Goal: Information Seeking & Learning: Learn about a topic

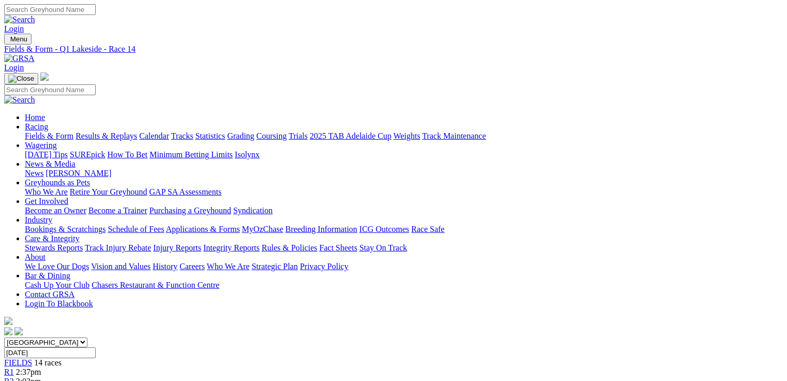
click at [55, 131] on link "Fields & Form" at bounding box center [49, 135] width 49 height 9
click at [87, 337] on select "South Australia New South Wales Northern Territory Queensland Tasmania Victoria…" at bounding box center [45, 342] width 83 height 10
select select "QLD"
click at [70, 337] on select "South Australia New South Wales Northern Territory Queensland Tasmania Victoria…" at bounding box center [45, 342] width 83 height 10
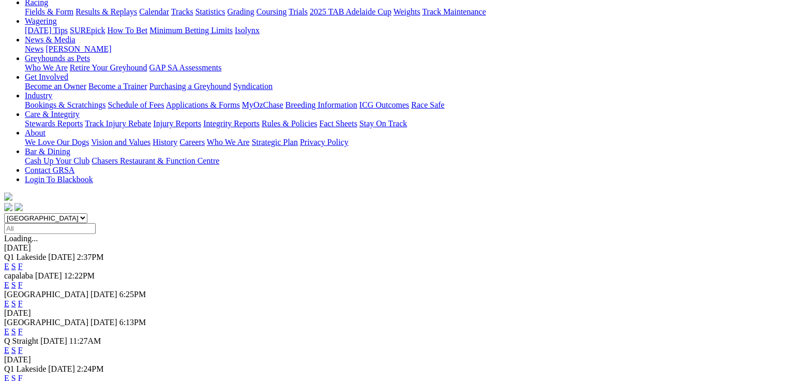
scroll to position [165, 0]
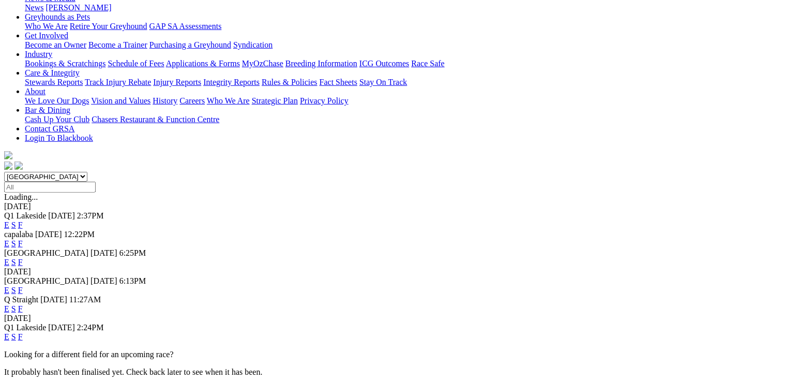
click at [9, 285] on link "E" at bounding box center [6, 289] width 5 height 9
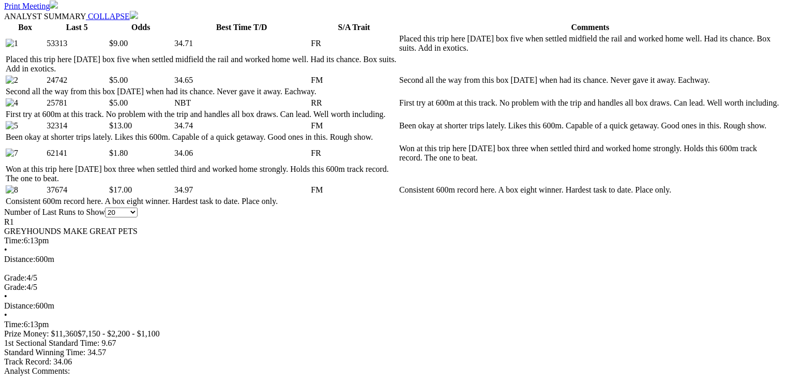
scroll to position [538, 0]
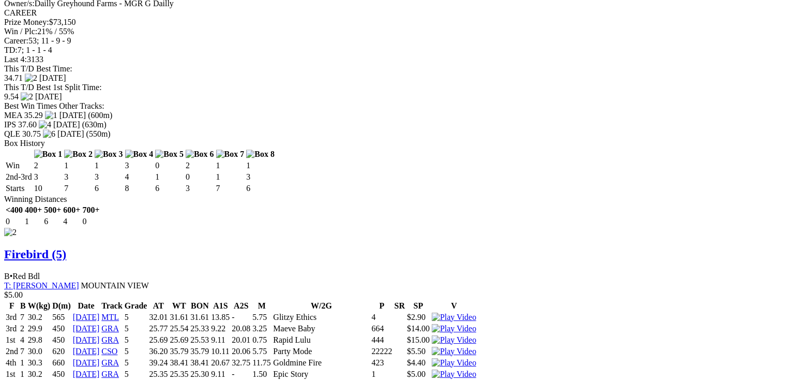
scroll to position [1489, 0]
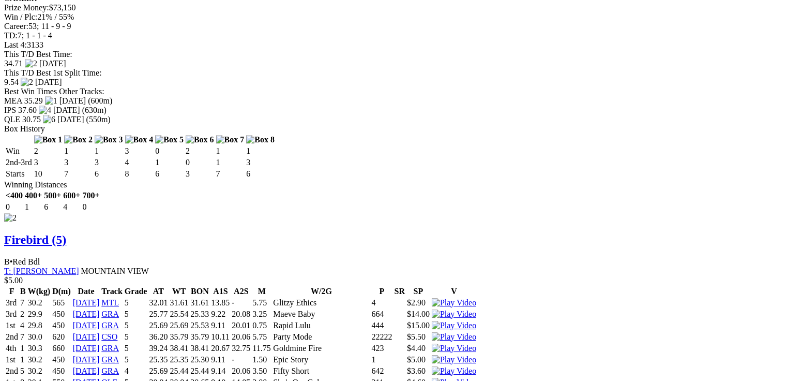
drag, startPoint x: 308, startPoint y: 159, endPoint x: 324, endPoint y: 167, distance: 18.1
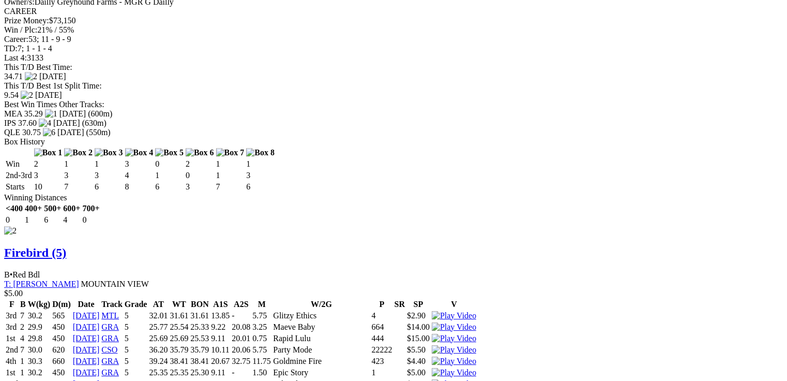
scroll to position [0, 0]
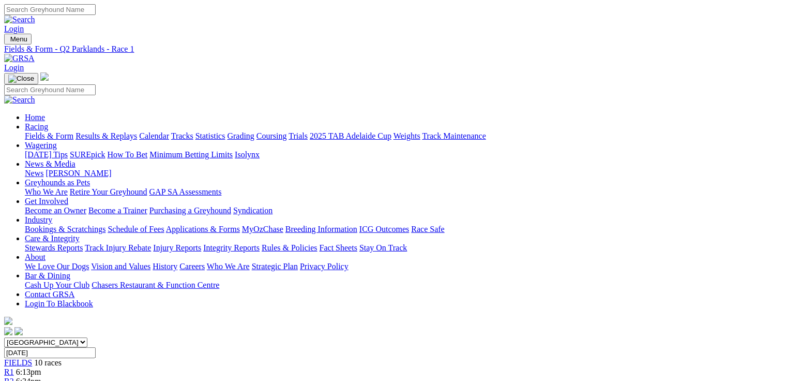
click at [41, 376] on span "6:34pm" at bounding box center [28, 380] width 25 height 9
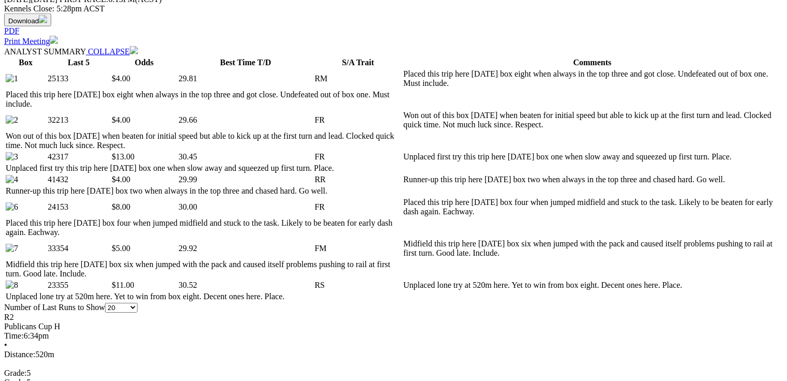
scroll to position [538, 0]
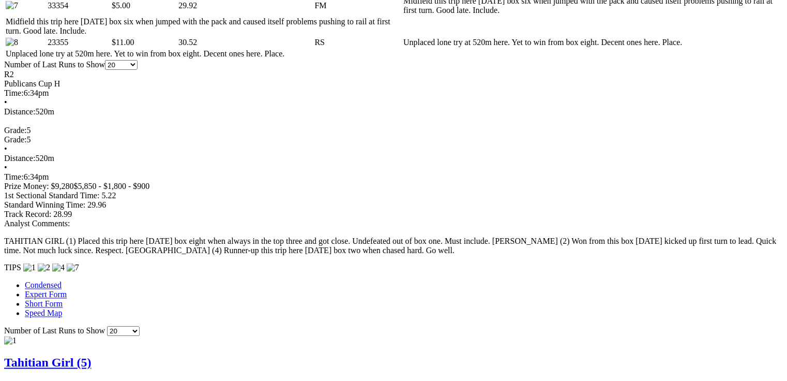
scroll to position [0, 0]
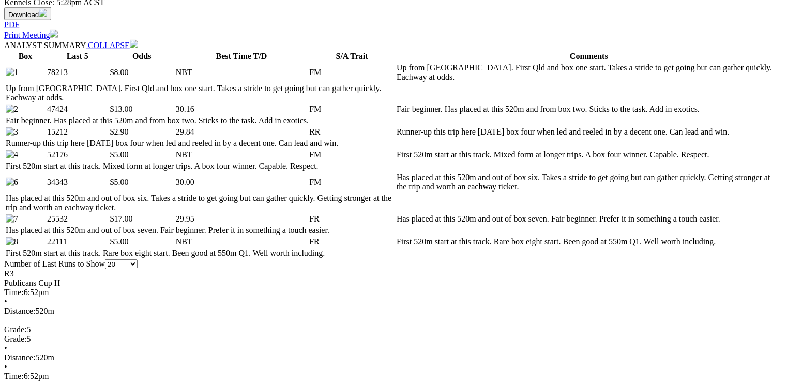
scroll to position [496, 0]
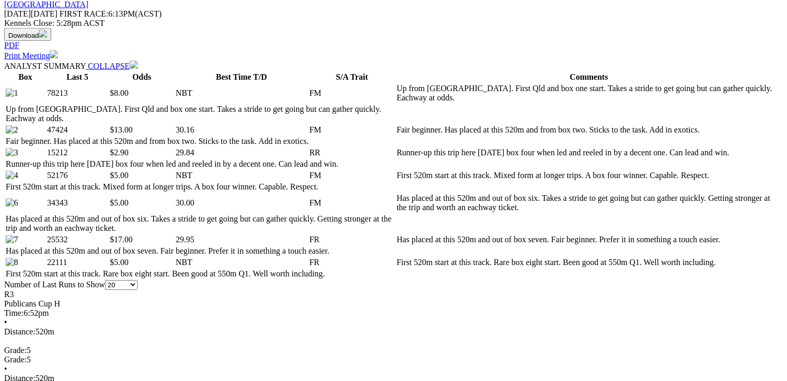
scroll to position [455, 0]
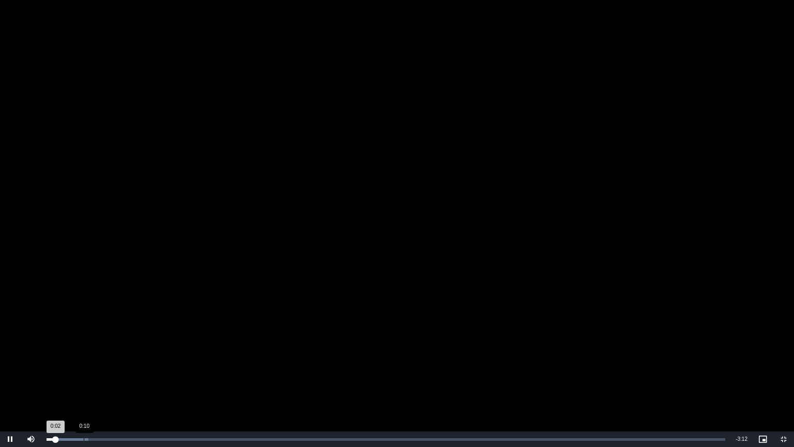
click at [84, 380] on div "Loaded : 6.19% 0:10 0:02" at bounding box center [385, 439] width 689 height 16
click at [250, 199] on video "To view this video please enable JavaScript, and consider upgrading to a web br…" at bounding box center [397, 223] width 794 height 447
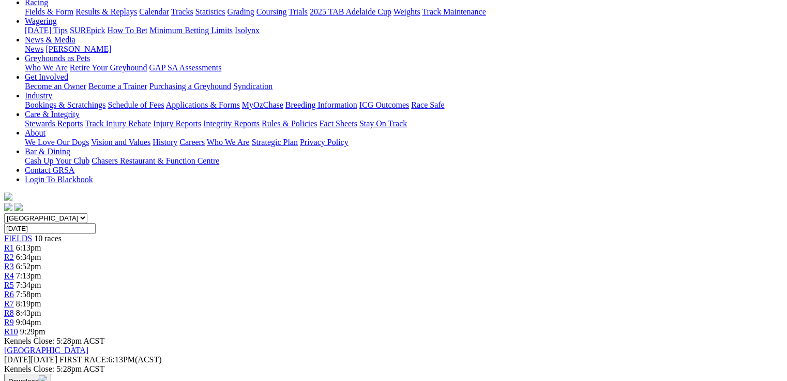
scroll to position [40, 0]
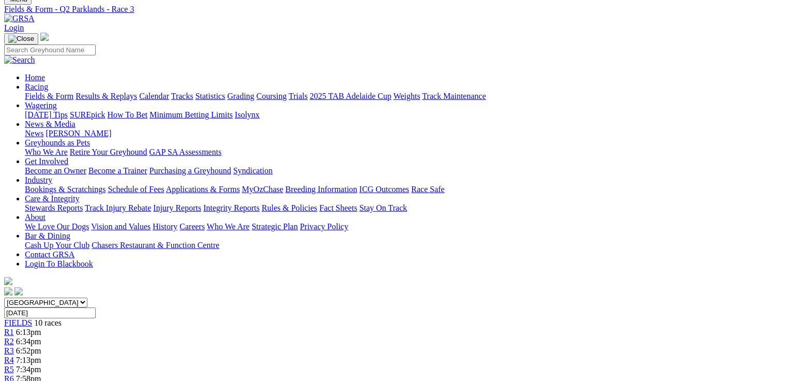
click at [41, 355] on span "7:13pm" at bounding box center [28, 359] width 25 height 9
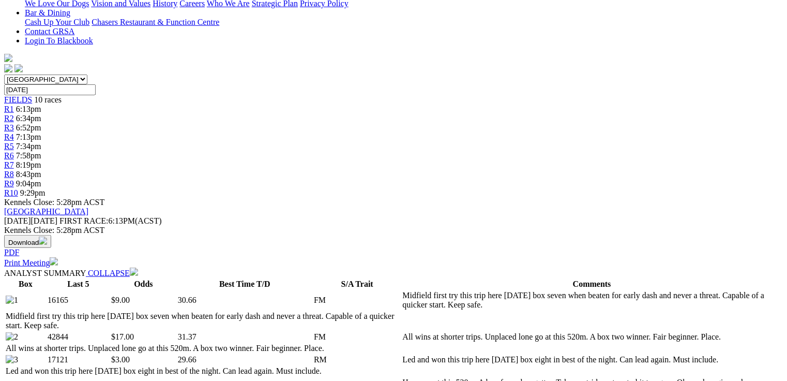
scroll to position [455, 0]
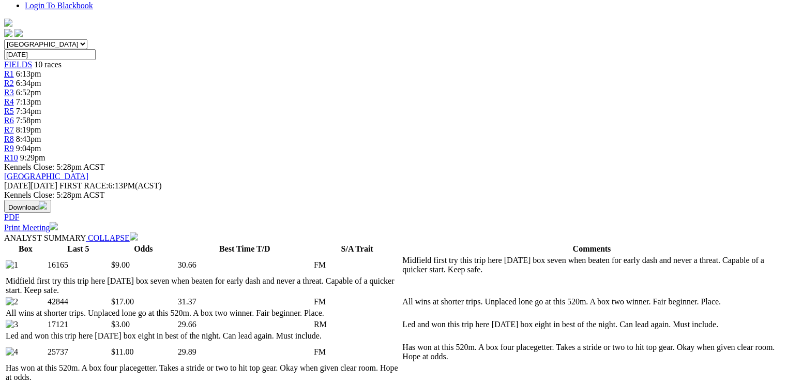
scroll to position [128, 0]
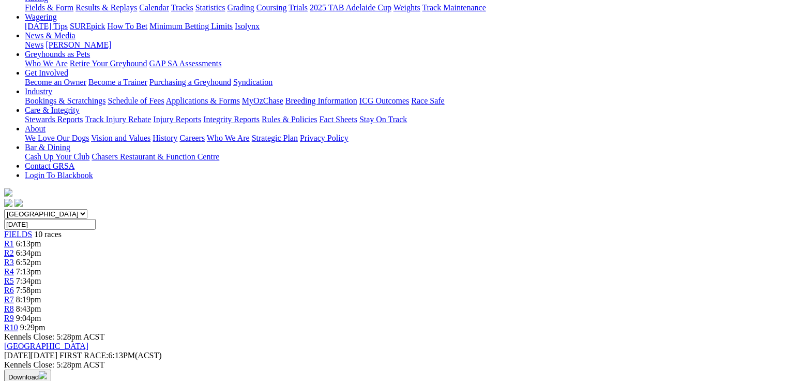
click at [41, 276] on span "7:34pm" at bounding box center [28, 280] width 25 height 9
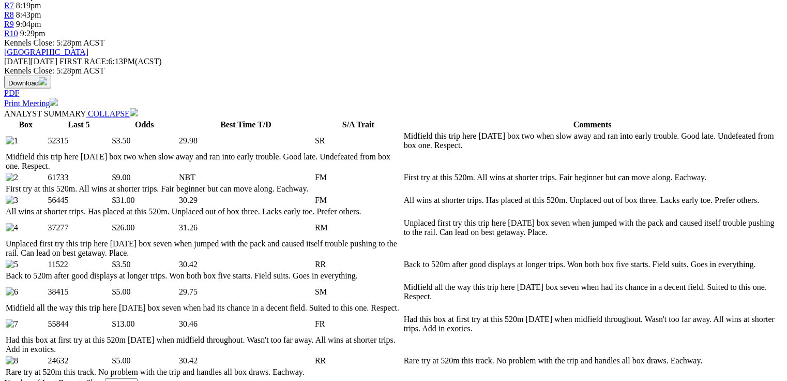
scroll to position [496, 0]
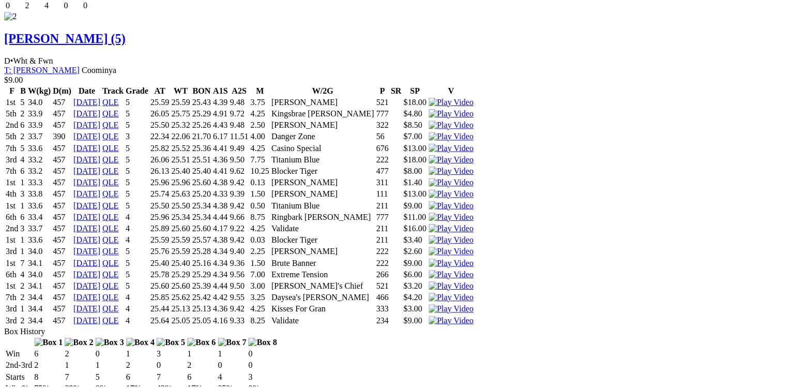
scroll to position [1696, 0]
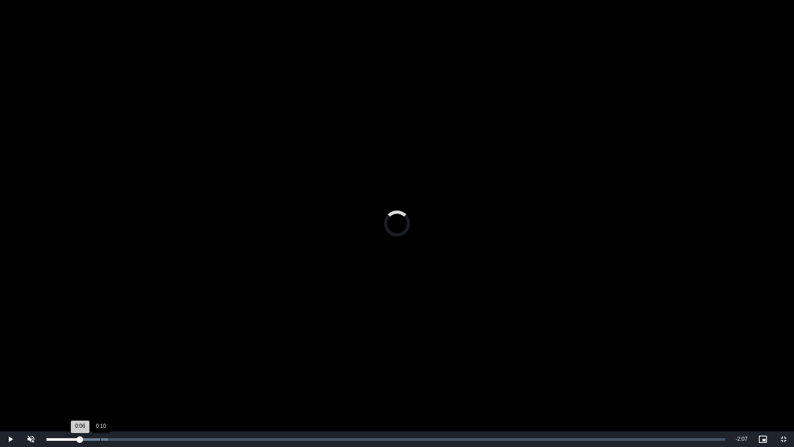
click at [100, 380] on div "Loaded : 9.03% 0:10 0:06" at bounding box center [385, 439] width 689 height 16
click at [492, 136] on video "To view this video please enable JavaScript, and consider upgrading to a web br…" at bounding box center [397, 223] width 794 height 447
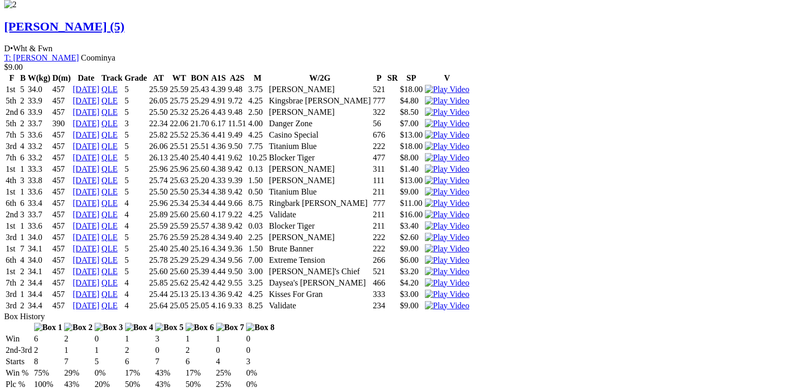
drag, startPoint x: 254, startPoint y: 74, endPoint x: 285, endPoint y: 109, distance: 45.8
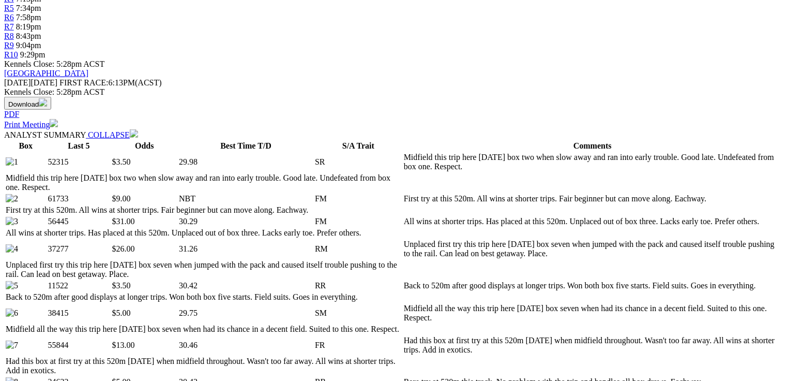
scroll to position [397, 0]
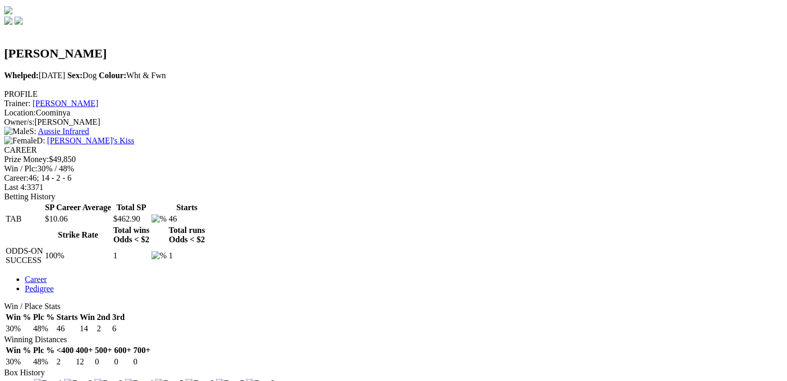
scroll to position [290, 0]
